Goal: Find specific page/section: Find specific page/section

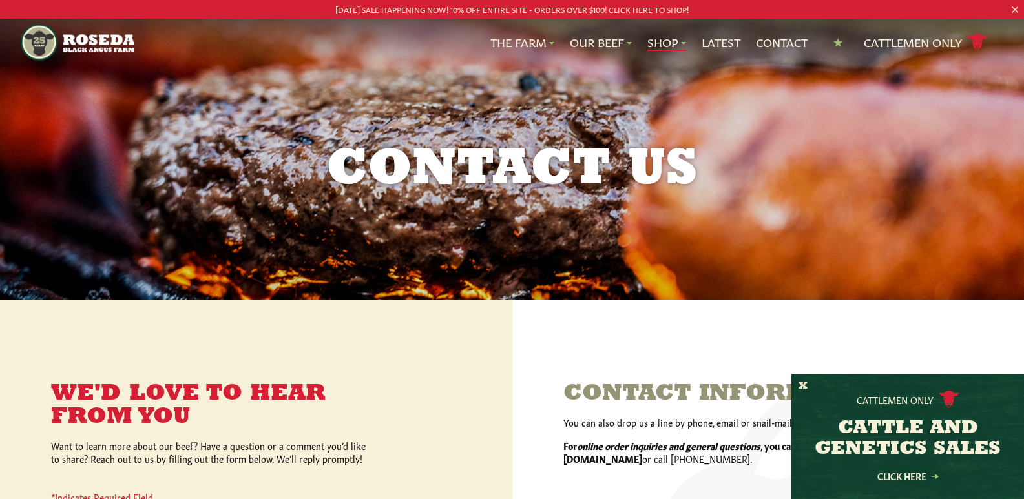
click at [653, 37] on link "Shop" at bounding box center [666, 42] width 39 height 17
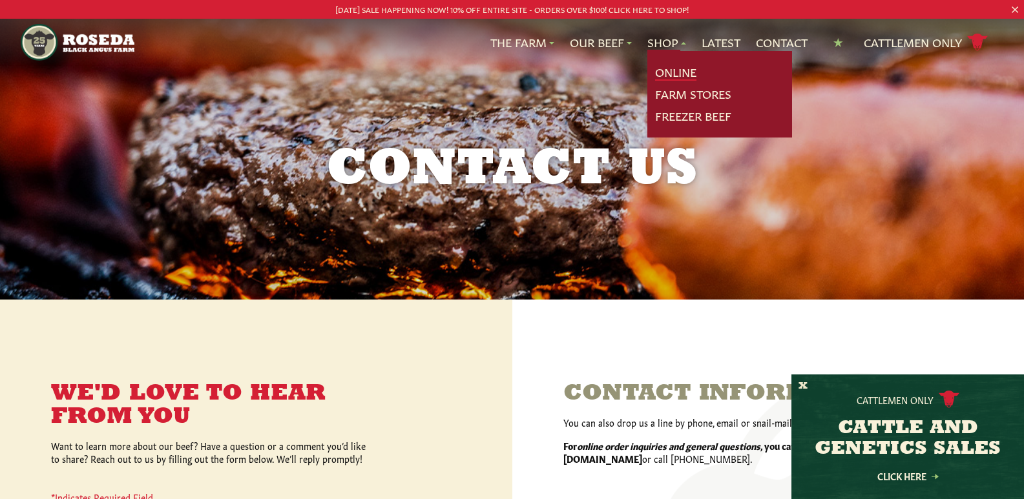
click at [662, 71] on link "Online" at bounding box center [675, 72] width 41 height 17
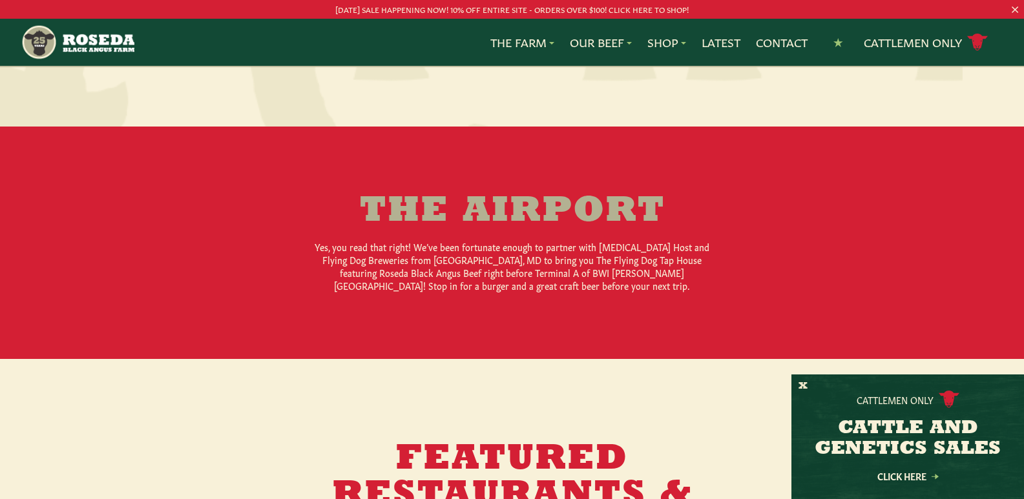
scroll to position [969, 0]
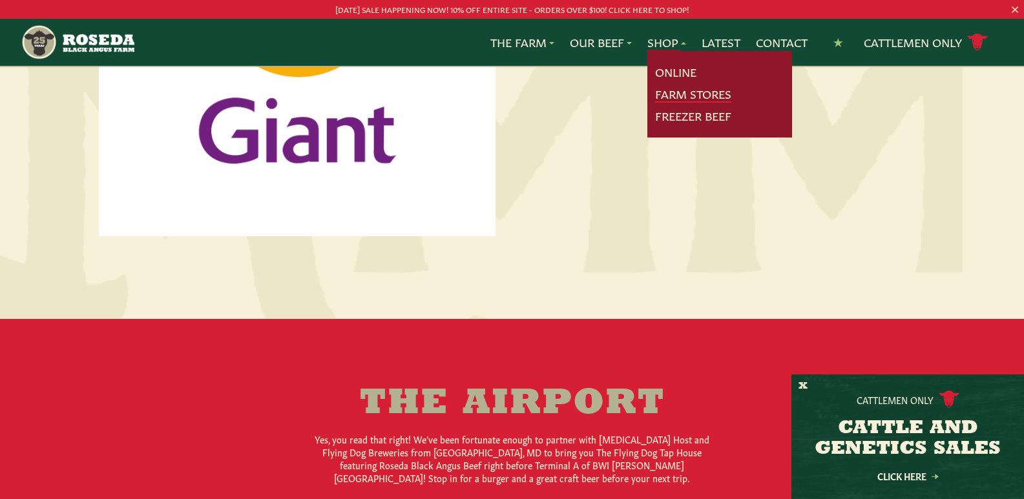
click at [667, 92] on link "Farm Stores" at bounding box center [693, 94] width 76 height 17
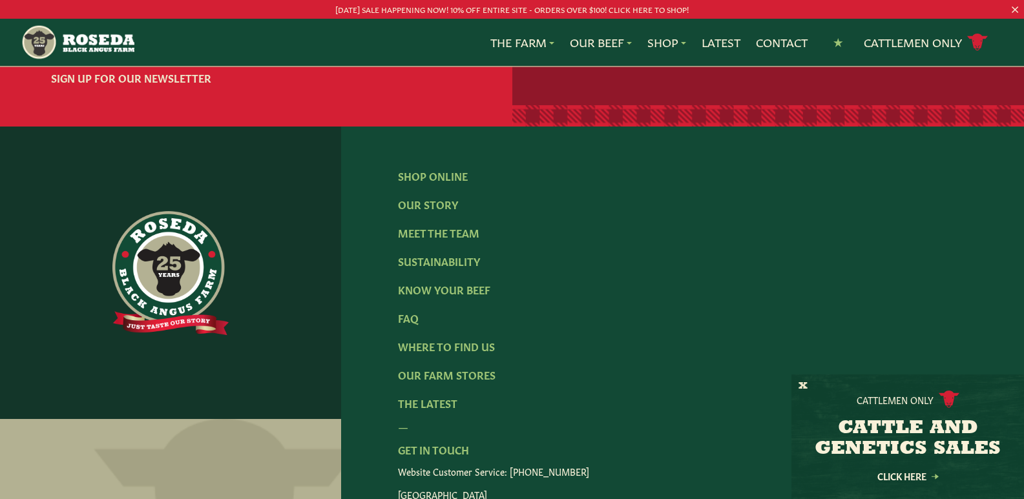
scroll to position [1874, 0]
